Goal: Register for event/course

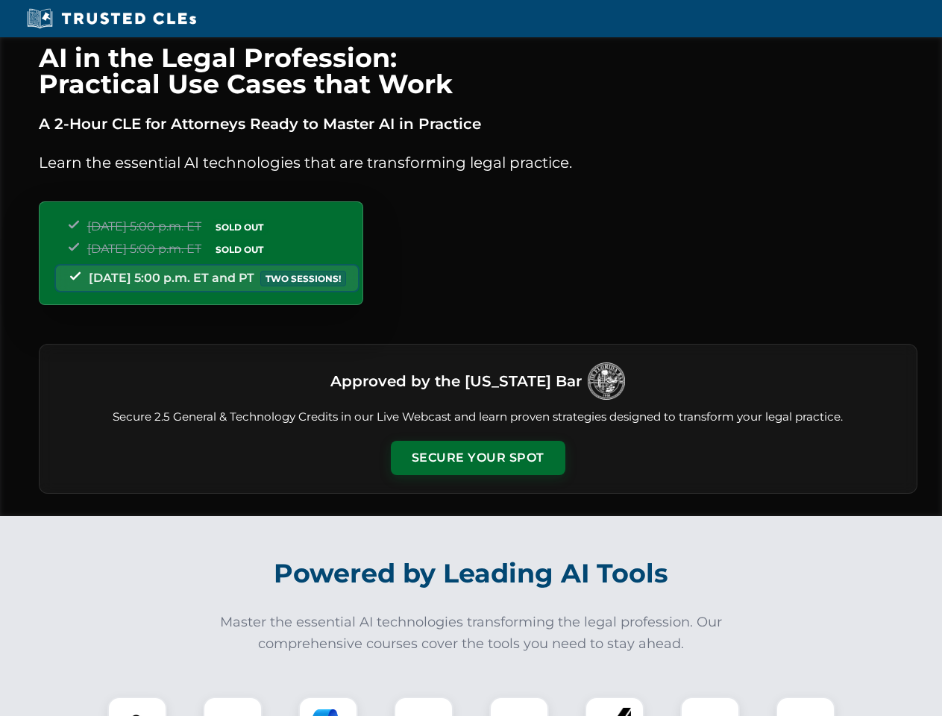
click at [478, 458] on button "Secure Your Spot" at bounding box center [478, 458] width 175 height 34
click at [137, 707] on img at bounding box center [137, 726] width 43 height 43
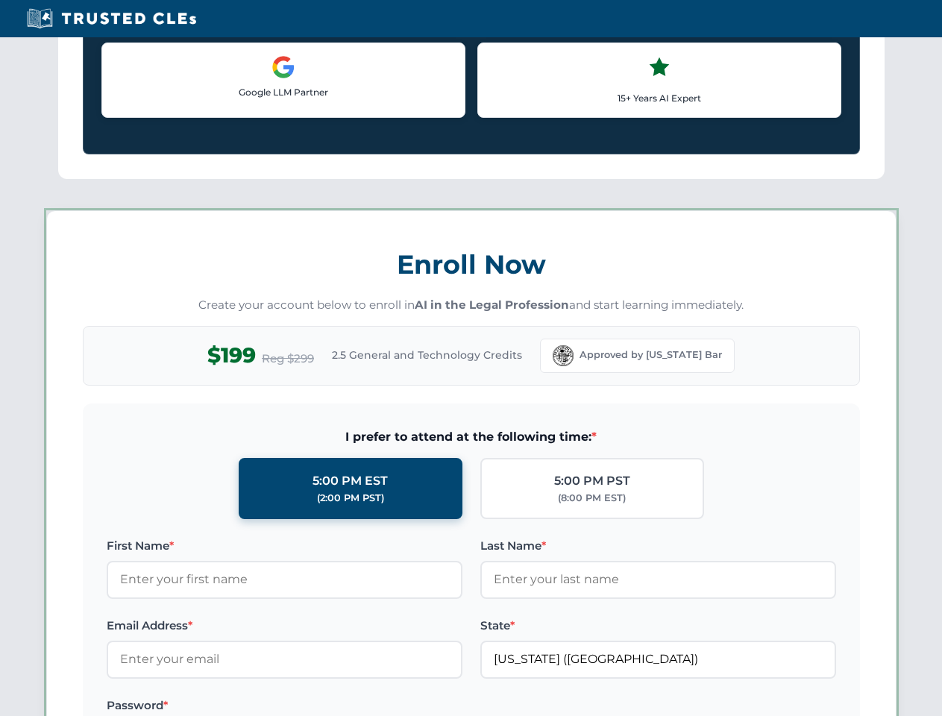
click at [328, 707] on label "Password *" at bounding box center [285, 706] width 356 height 18
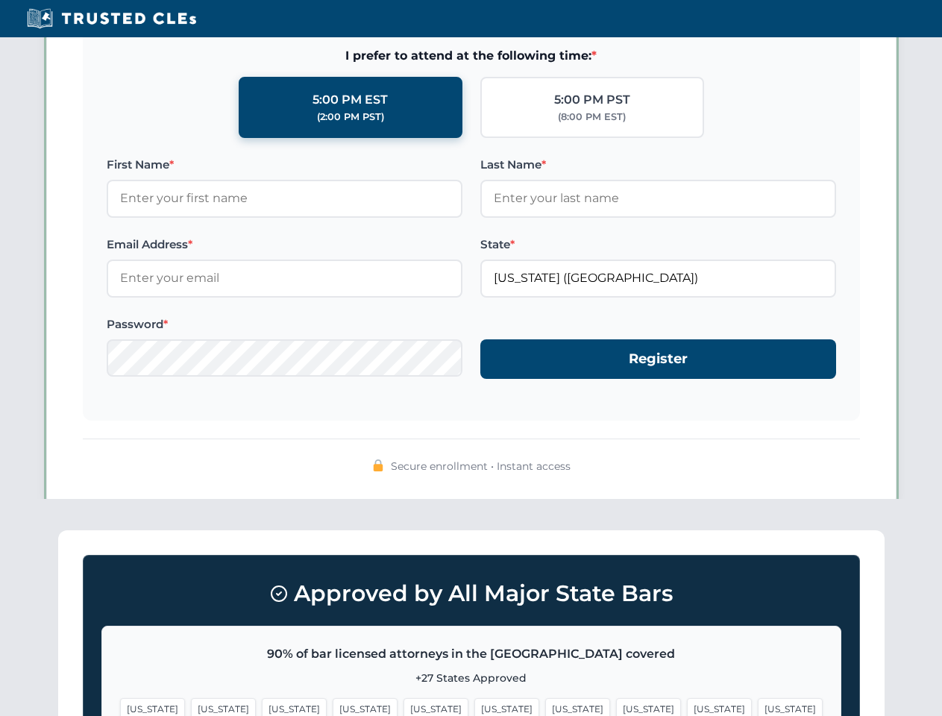
click at [687, 707] on span "[US_STATE]" at bounding box center [719, 709] width 65 height 22
